Goal: Check status: Check status

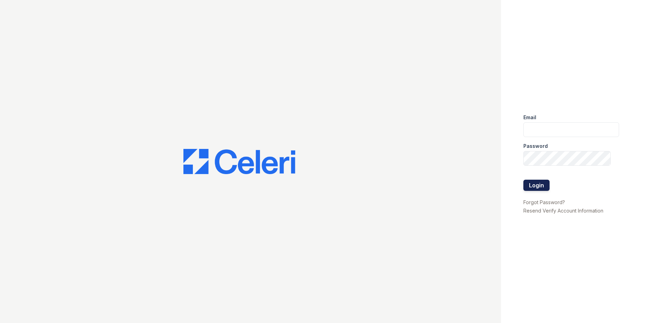
type input "[EMAIL_ADDRESS][DOMAIN_NAME]"
click at [534, 185] on button "Login" at bounding box center [537, 185] width 26 height 11
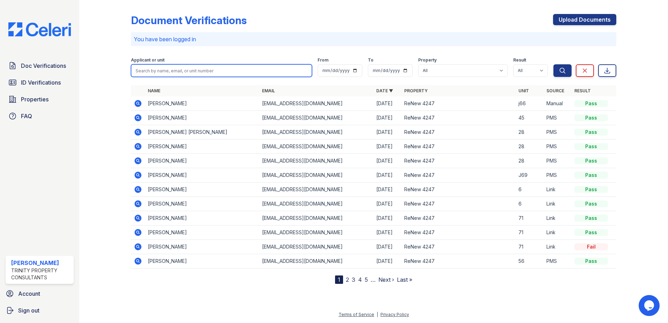
click at [178, 74] on input "search" at bounding box center [221, 70] width 181 height 13
type input "[PERSON_NAME]"
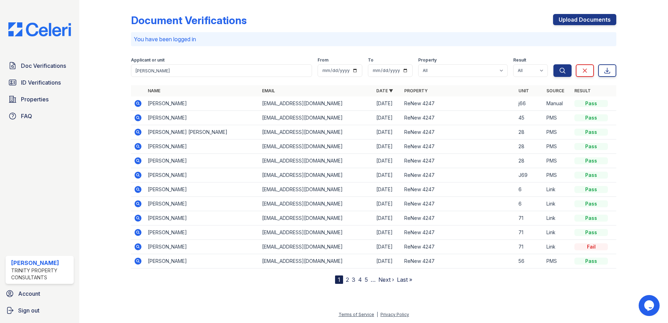
click at [573, 72] on div "Search Clear Export" at bounding box center [585, 66] width 63 height 22
click at [564, 72] on icon "submit" at bounding box center [562, 70] width 5 height 5
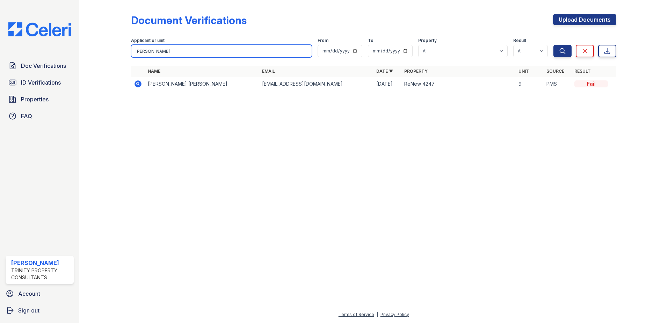
click at [306, 50] on input "[PERSON_NAME]" at bounding box center [221, 51] width 181 height 13
type input "21"
click at [553, 49] on div "Applicant or unit 21 From To Property All ReNew 4247 Result All Pass Caution Fa…" at bounding box center [342, 46] width 423 height 22
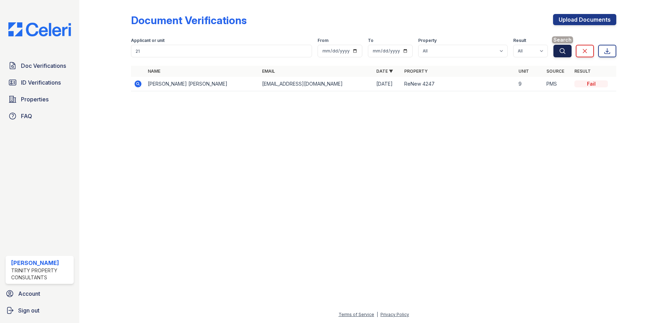
click at [563, 50] on icon "submit" at bounding box center [562, 51] width 7 height 7
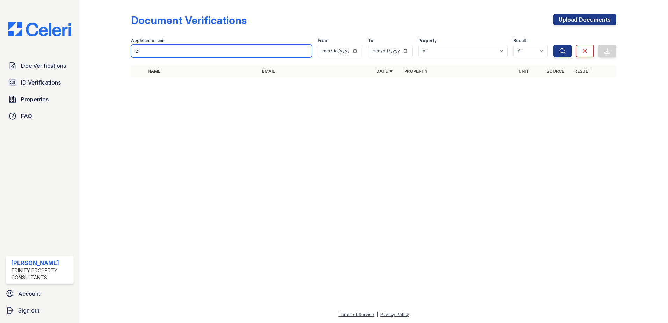
click at [295, 50] on input "21" at bounding box center [221, 51] width 181 height 13
type input "15"
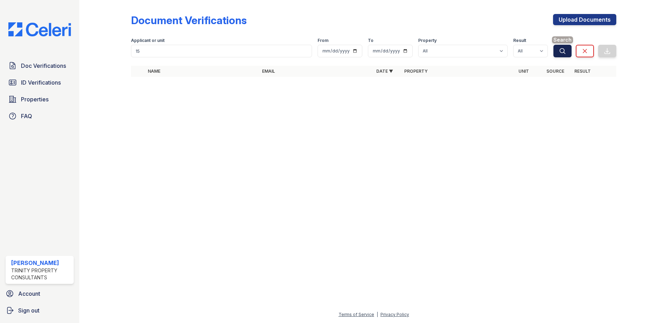
click at [559, 53] on icon "submit" at bounding box center [562, 51] width 7 height 7
click at [562, 52] on icon "submit" at bounding box center [562, 51] width 7 height 7
click at [565, 122] on div at bounding box center [374, 202] width 567 height 215
